Goal: Check status

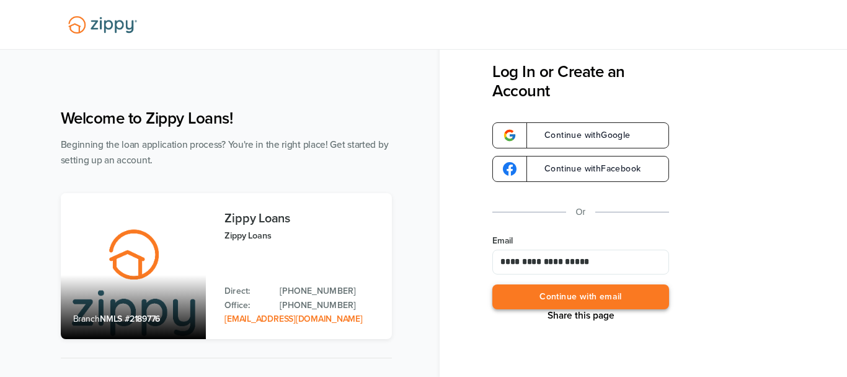
type input "**********"
click at [584, 296] on button "Continue with email" at bounding box center [581, 296] width 177 height 25
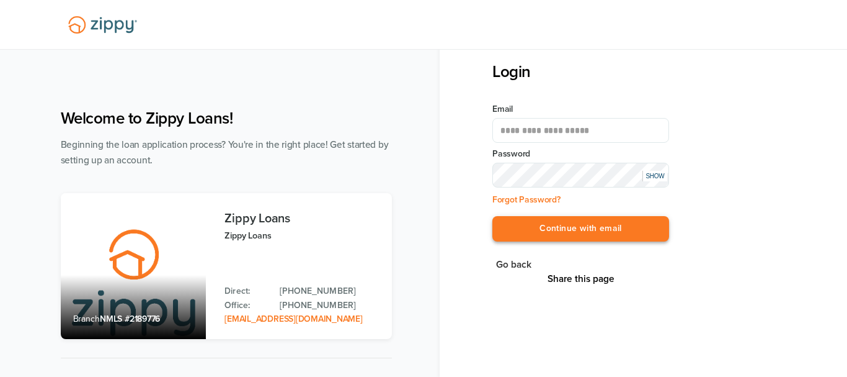
click at [559, 231] on button "Continue with email" at bounding box center [581, 228] width 177 height 25
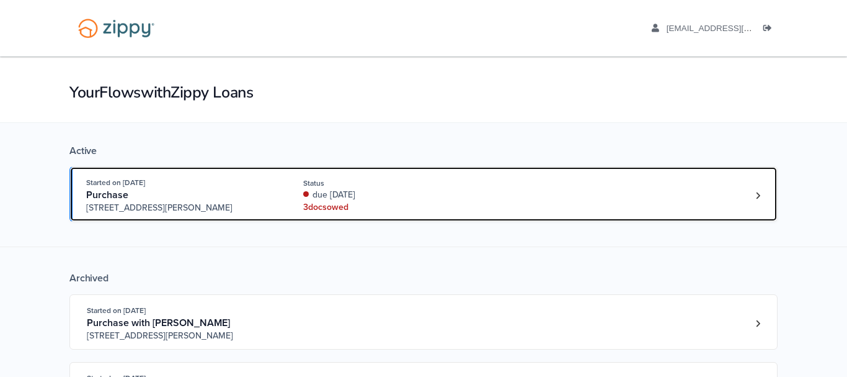
click at [409, 187] on div "Status" at bounding box center [386, 182] width 166 height 11
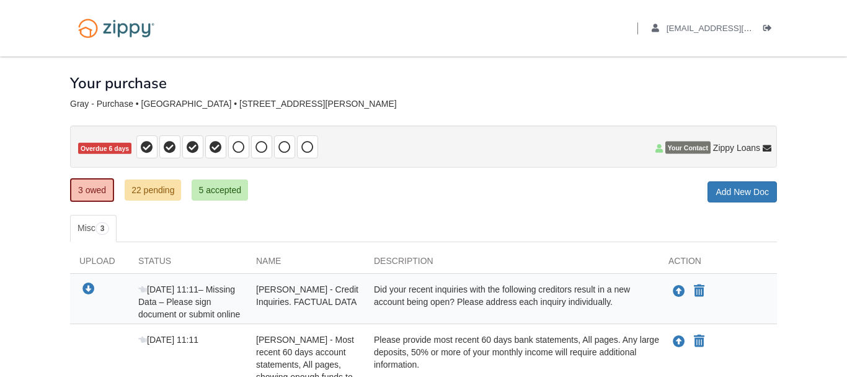
click at [331, 215] on ul "Misc 3" at bounding box center [423, 228] width 707 height 27
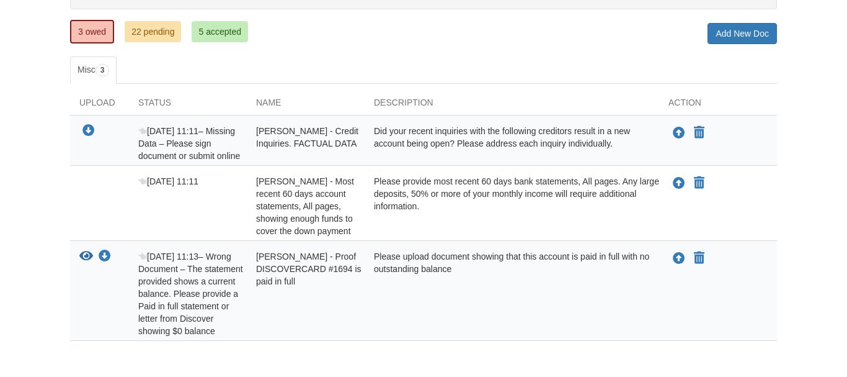
scroll to position [190, 0]
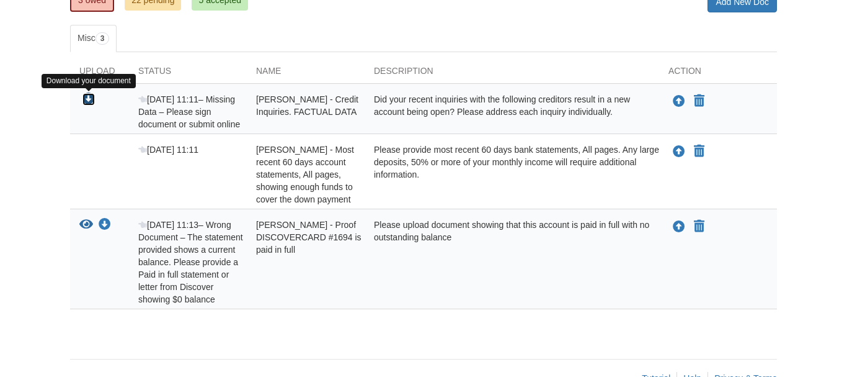
click at [86, 101] on icon "Download Ivan Gray - Credit Inquiries. FACTUAL DATA" at bounding box center [88, 99] width 12 height 12
click at [424, 107] on div "Did your recent inquiries with the following creditors result in a new account …" at bounding box center [512, 111] width 295 height 37
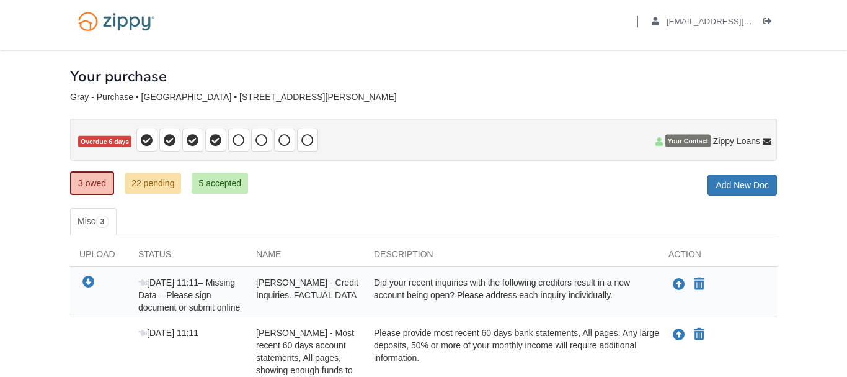
scroll to position [0, 0]
